Goal: Transaction & Acquisition: Book appointment/travel/reservation

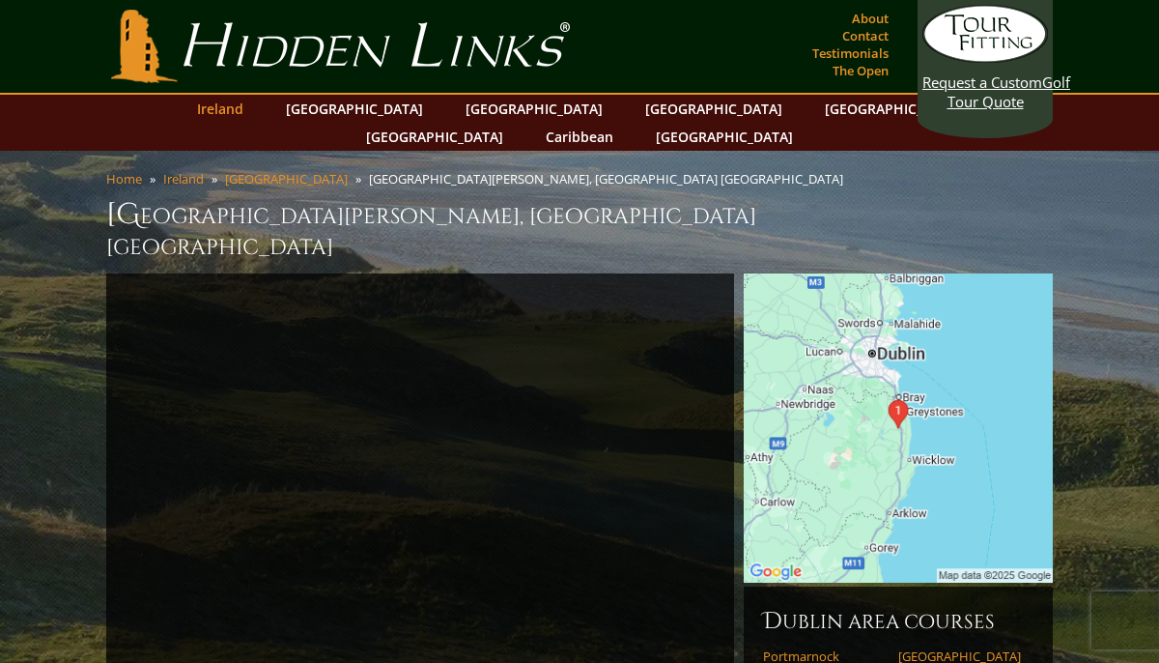
click at [253, 111] on link "Ireland" at bounding box center [220, 109] width 66 height 28
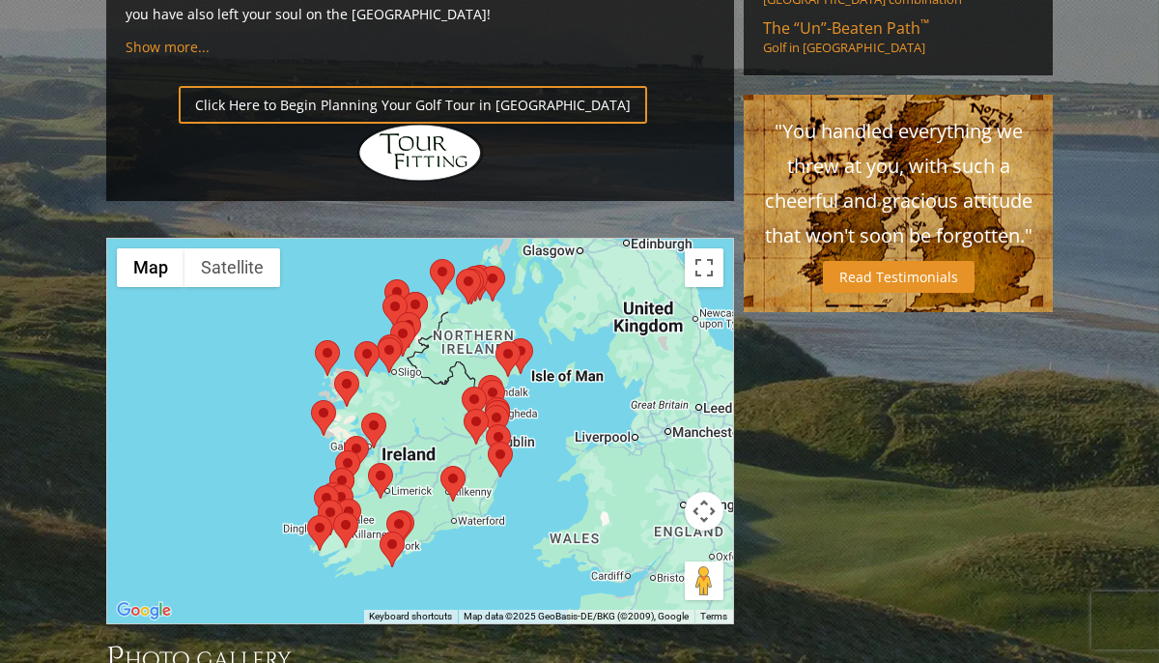
scroll to position [1528, 0]
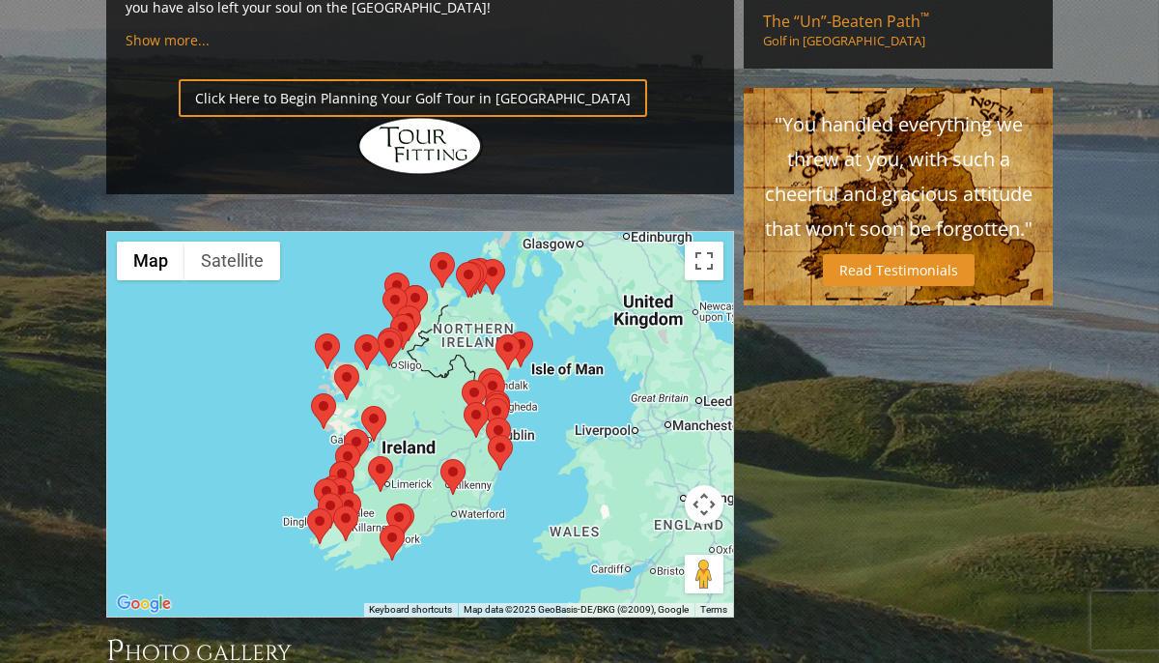
click at [357, 443] on img at bounding box center [347, 461] width 25 height 36
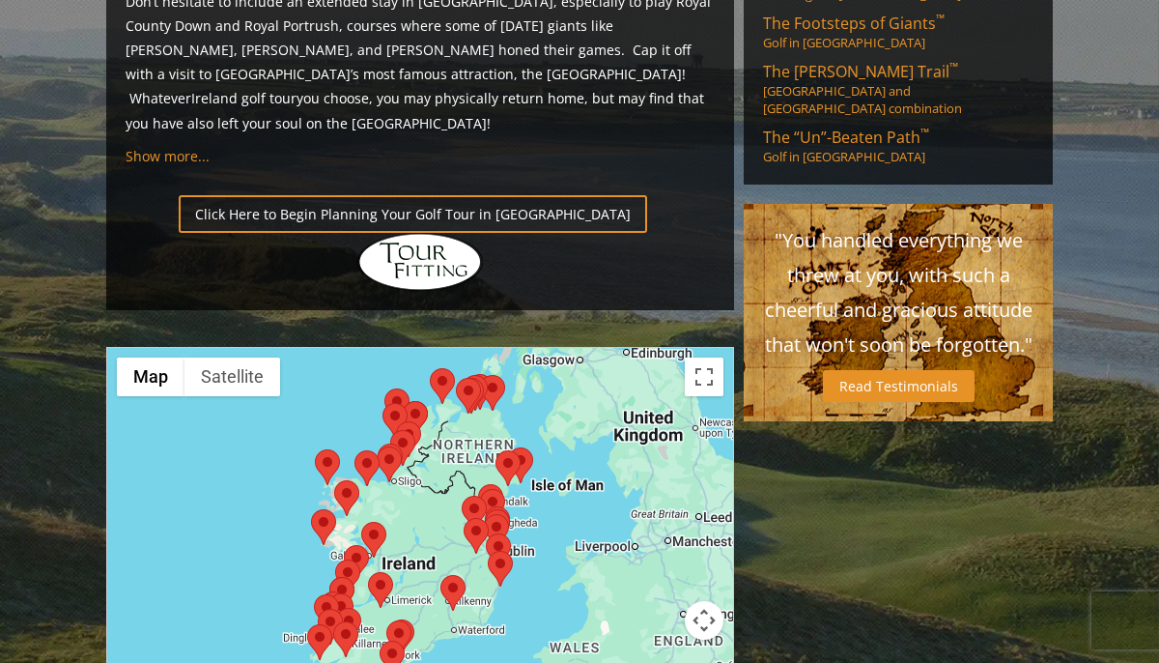
scroll to position [1238, 0]
